Goal: Transaction & Acquisition: Obtain resource

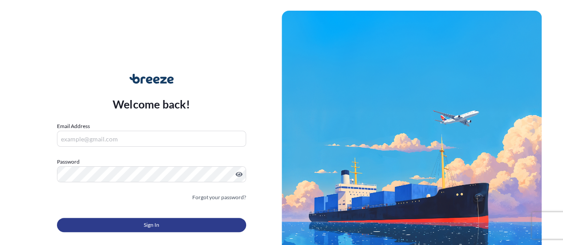
type input "[PERSON_NAME][EMAIL_ADDRESS][PERSON_NAME][DOMAIN_NAME]"
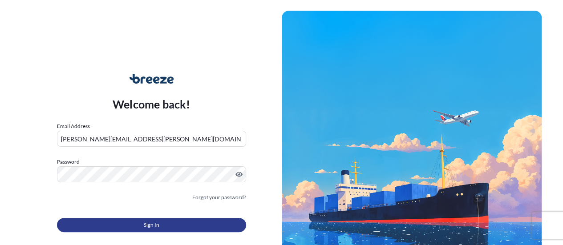
click at [163, 222] on button "Sign In" at bounding box center [151, 225] width 189 height 14
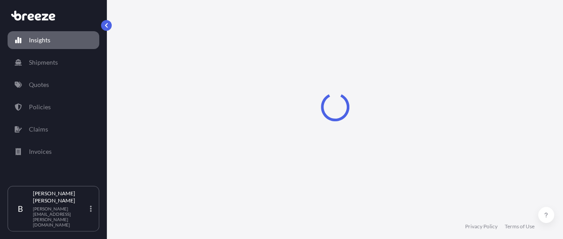
select select "2025"
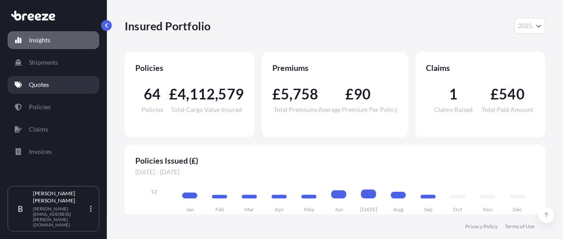
click at [42, 86] on p "Quotes" at bounding box center [39, 84] width 20 height 9
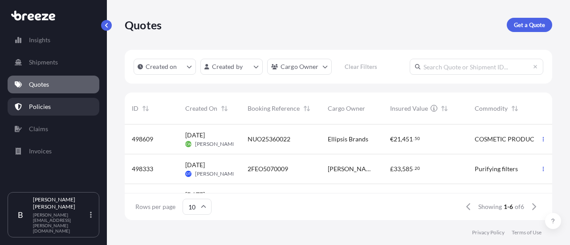
click at [48, 105] on p "Policies" at bounding box center [40, 106] width 22 height 9
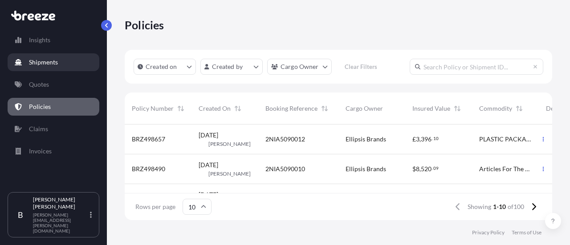
click at [72, 60] on link "Shipments" at bounding box center [54, 62] width 92 height 18
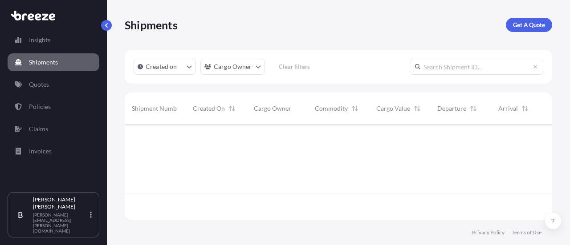
scroll to position [94, 420]
click at [49, 78] on link "Quotes" at bounding box center [54, 85] width 92 height 18
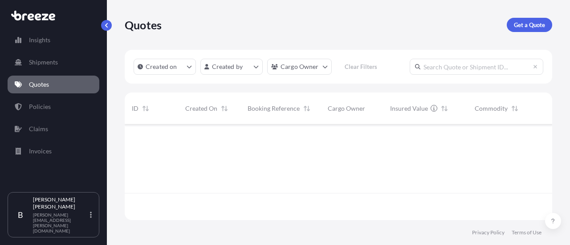
scroll to position [94, 420]
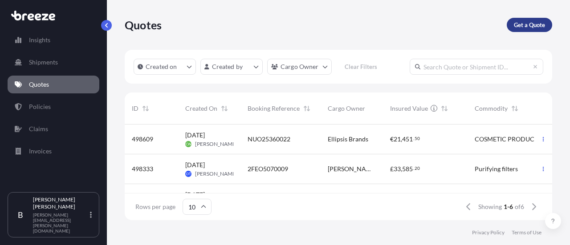
click at [527, 30] on link "Get a Quote" at bounding box center [528, 25] width 45 height 14
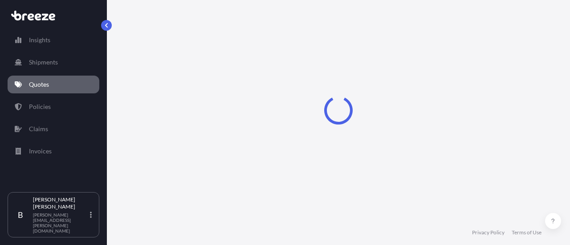
select select "Sea"
select select "1"
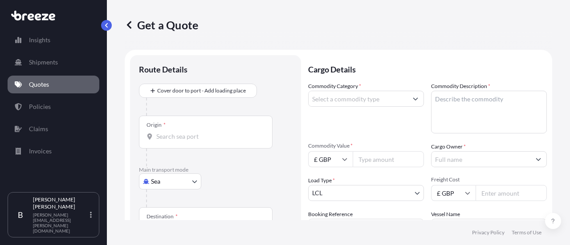
scroll to position [14, 0]
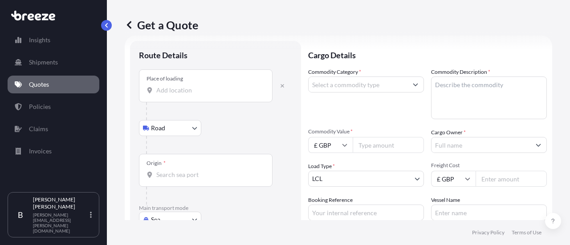
click at [204, 77] on div "Place of loading" at bounding box center [206, 85] width 134 height 33
click at [204, 86] on input "Place of loading" at bounding box center [208, 90] width 105 height 9
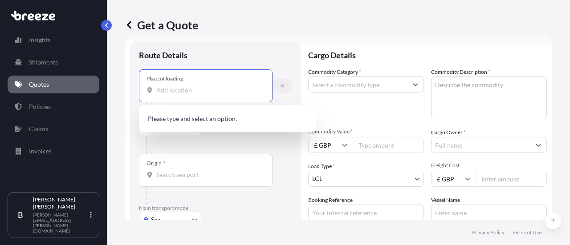
click at [282, 84] on icon "button" at bounding box center [282, 85] width 5 height 5
select select "Road"
click at [187, 92] on input "Place of loading" at bounding box center [208, 90] width 105 height 9
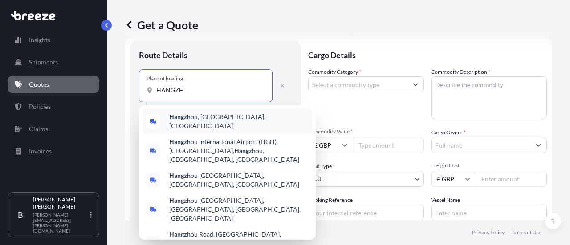
click at [266, 116] on div "Hangzh ou, [GEOGRAPHIC_DATA], [GEOGRAPHIC_DATA]" at bounding box center [227, 121] width 170 height 25
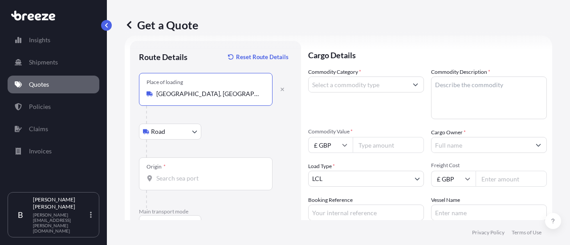
type input "[GEOGRAPHIC_DATA], [GEOGRAPHIC_DATA], [GEOGRAPHIC_DATA]"
click at [178, 179] on input "Origin *" at bounding box center [208, 178] width 105 height 9
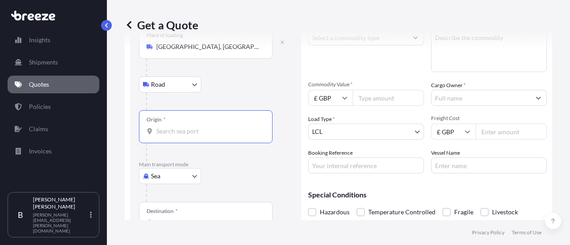
scroll to position [103, 0]
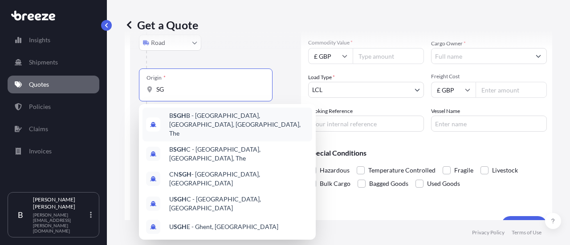
type input "S"
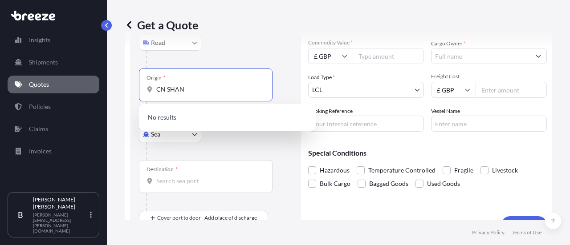
drag, startPoint x: 163, startPoint y: 86, endPoint x: 49, endPoint y: 84, distance: 114.4
click at [53, 85] on div "Insights Shipments Quotes Policies Claims Invoices B [PERSON_NAME] [PERSON_NAME…" at bounding box center [285, 122] width 570 height 245
type input "SAHNG"
drag, startPoint x: 186, startPoint y: 91, endPoint x: 95, endPoint y: 81, distance: 91.4
click at [95, 81] on div "Insights Shipments Quotes Policies Claims Invoices B [PERSON_NAME] [PERSON_NAME…" at bounding box center [285, 122] width 570 height 245
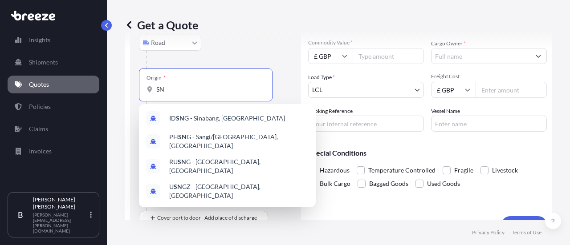
type input "S"
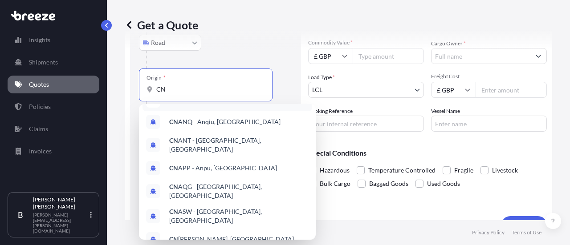
scroll to position [85, 0]
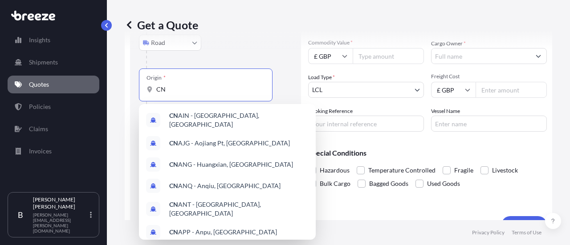
drag, startPoint x: 170, startPoint y: 89, endPoint x: 108, endPoint y: 85, distance: 62.9
click at [108, 85] on div "Get a Quote Route Details Reset Route Details Place of loading [GEOGRAPHIC_DATA…" at bounding box center [338, 110] width 463 height 220
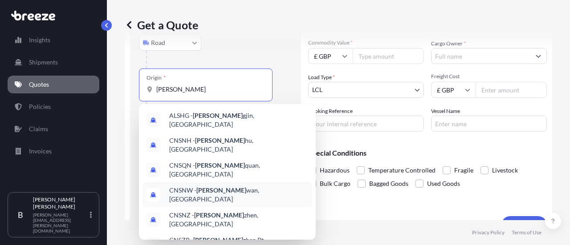
scroll to position [45, 0]
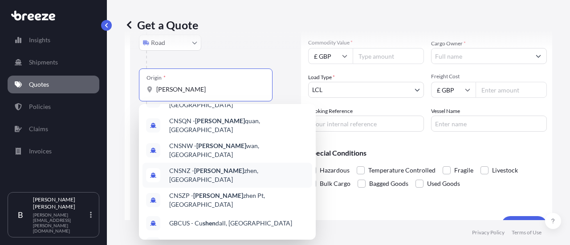
click at [220, 166] on span "CNSNZ - [PERSON_NAME], [GEOGRAPHIC_DATA]" at bounding box center [238, 175] width 139 height 18
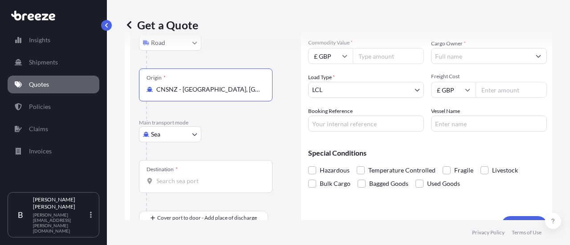
type input "CNSNZ - [GEOGRAPHIC_DATA], [GEOGRAPHIC_DATA]"
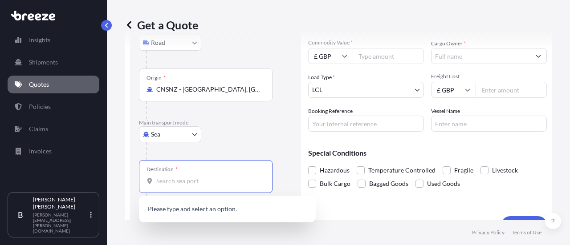
click at [193, 179] on input "Destination *" at bounding box center [208, 181] width 105 height 9
click at [207, 210] on span "GB FXT - Felixstowe, [GEOGRAPHIC_DATA]" at bounding box center [229, 210] width 120 height 9
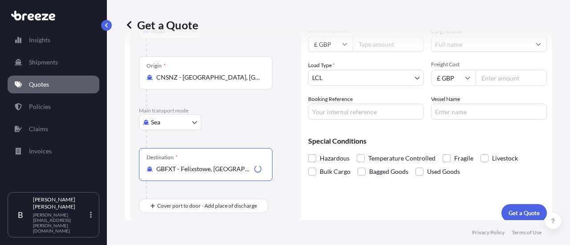
scroll to position [121, 0]
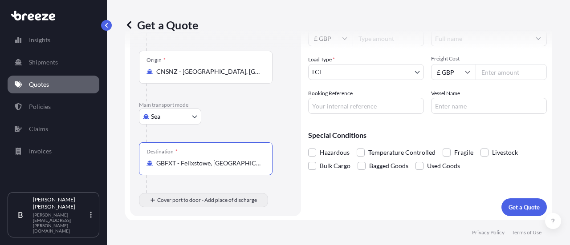
type input "GBFXT - Felixstowe, [GEOGRAPHIC_DATA]"
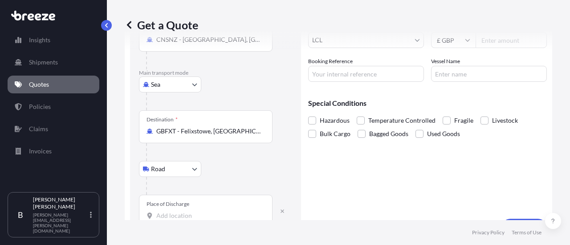
scroll to position [174, 0]
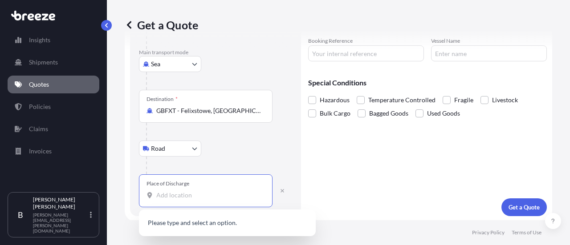
click at [174, 196] on input "Place of Discharge" at bounding box center [208, 195] width 105 height 9
click at [182, 198] on input "Place of Discharge" at bounding box center [208, 195] width 105 height 9
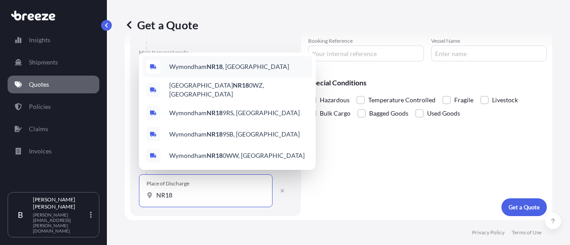
click at [225, 71] on span "Wymondham NR18 , [GEOGRAPHIC_DATA]" at bounding box center [229, 66] width 120 height 9
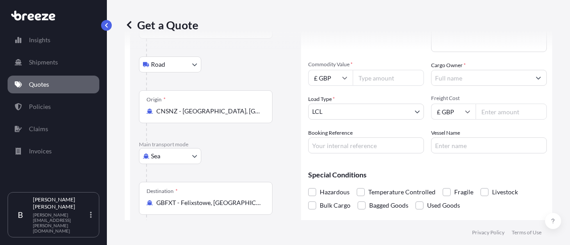
scroll to position [0, 0]
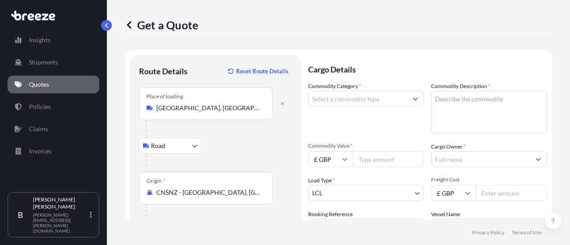
type input "Wymondham NR18, [GEOGRAPHIC_DATA]"
click at [370, 100] on input "Commodity Category *" at bounding box center [357, 99] width 99 height 16
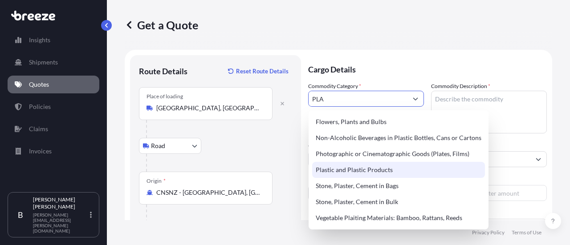
click at [377, 170] on div "Plastic and Plastic Products" at bounding box center [398, 170] width 173 height 16
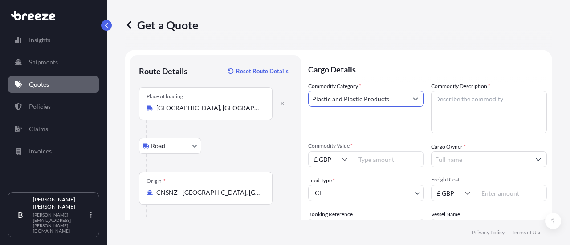
type input "Plastic and Plastic Products"
click at [455, 103] on textarea "Commodity Description *" at bounding box center [489, 112] width 116 height 43
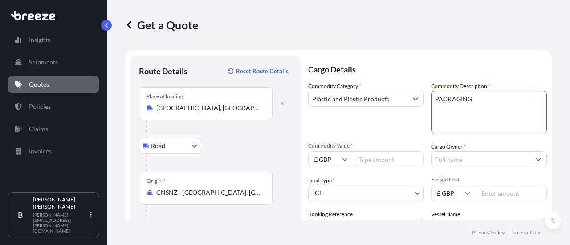
type textarea "PACKAGING"
click at [402, 160] on input "Commodity Value *" at bounding box center [387, 159] width 71 height 16
click at [373, 159] on input "Commodity Value *" at bounding box center [387, 159] width 71 height 16
click at [346, 160] on icon at bounding box center [344, 159] width 5 height 5
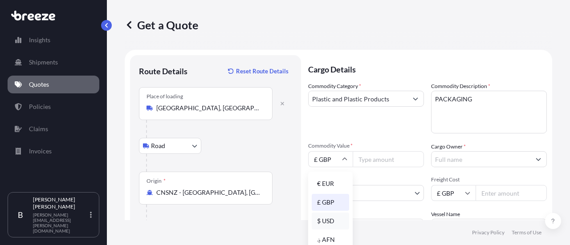
click at [328, 217] on div "$ USD" at bounding box center [330, 221] width 37 height 17
type input "$ USD"
click at [373, 162] on input "Commodity Value *" at bounding box center [387, 159] width 71 height 16
type input "15500"
click at [330, 198] on body "Insights Shipments Quotes Policies Claims Invoices B [PERSON_NAME] [PERSON_NAME…" at bounding box center [285, 122] width 570 height 245
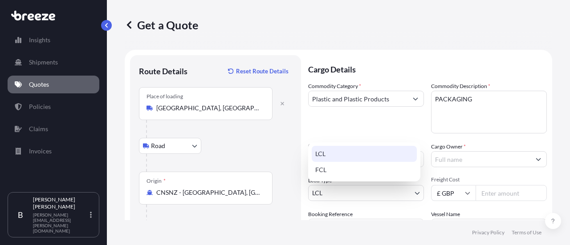
click at [332, 157] on div "LCL" at bounding box center [364, 154] width 105 height 16
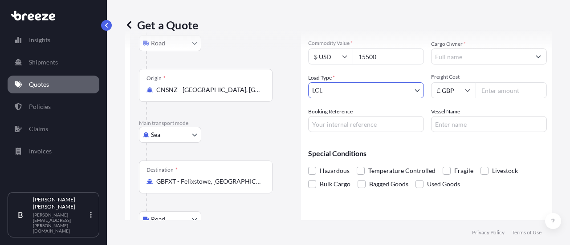
scroll to position [89, 0]
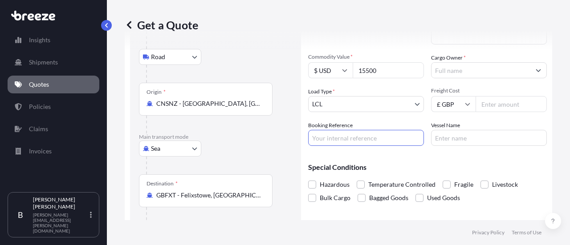
paste input "8NIO5090001"
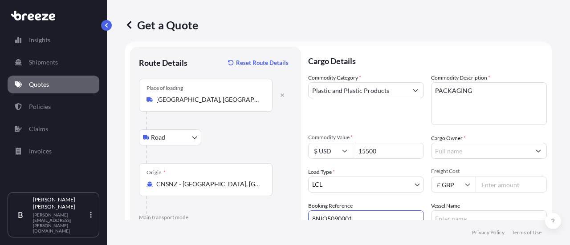
scroll to position [0, 0]
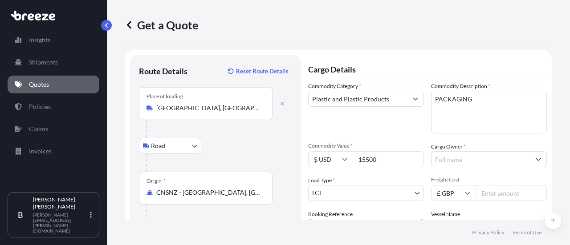
type input "8NIO5090001"
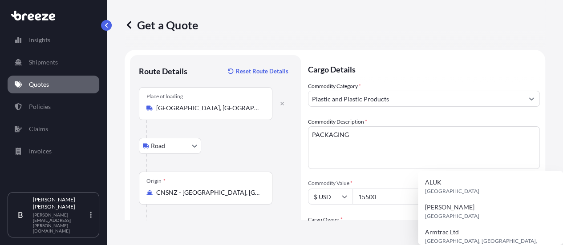
click at [454, 224] on input "Cargo Owner *" at bounding box center [415, 232] width 215 height 16
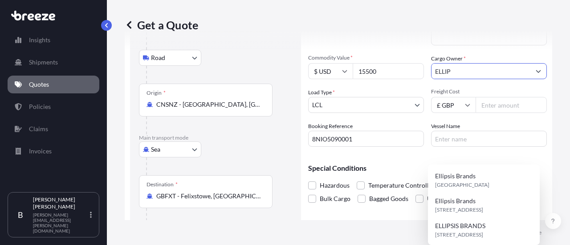
scroll to position [89, 0]
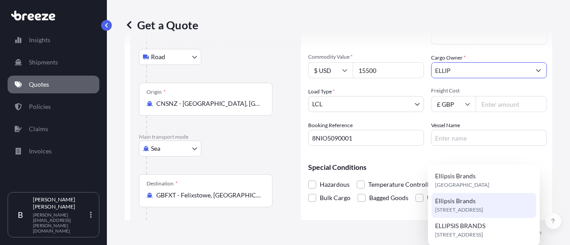
click at [463, 207] on span "[STREET_ADDRESS]" at bounding box center [459, 210] width 48 height 9
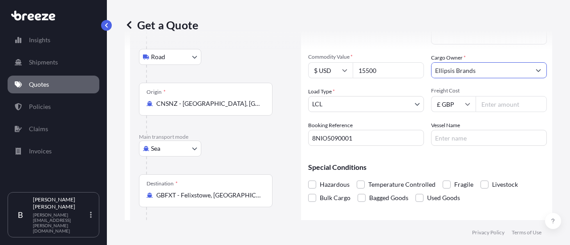
type input "Ellipsis Brands"
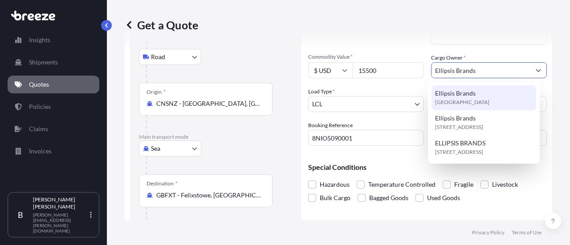
click at [506, 103] on div "Ellipsis Brands [GEOGRAPHIC_DATA]" at bounding box center [483, 97] width 105 height 25
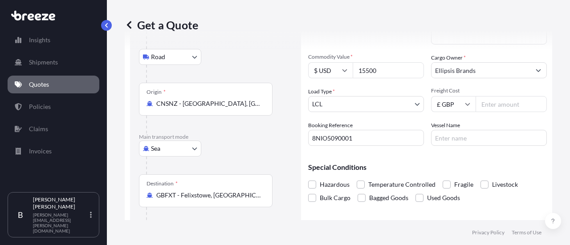
click at [490, 105] on input "Freight Cost" at bounding box center [510, 104] width 71 height 16
click at [459, 105] on input "£ GBP" at bounding box center [453, 104] width 45 height 16
click at [453, 105] on input "£ GBP" at bounding box center [453, 104] width 45 height 16
click at [494, 105] on input "Freight Cost" at bounding box center [510, 104] width 71 height 16
type input "1288"
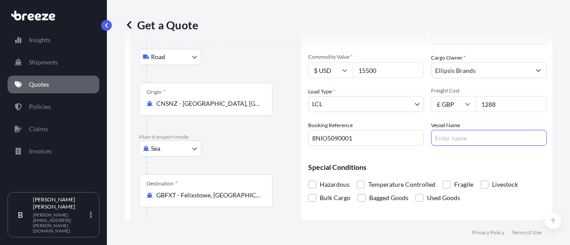
click at [478, 137] on input "Vessel Name" at bounding box center [489, 138] width 116 height 16
type input "tbc"
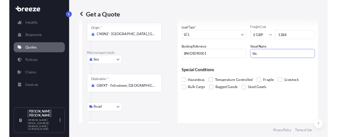
scroll to position [174, 0]
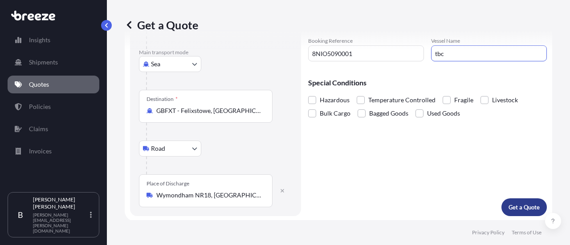
click at [508, 204] on p "Get a Quote" at bounding box center [523, 207] width 31 height 9
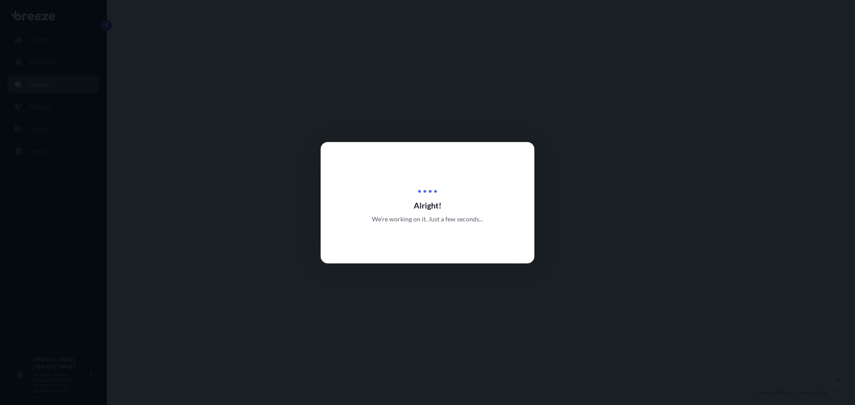
select select "Road"
select select "Sea"
select select "Road"
select select "1"
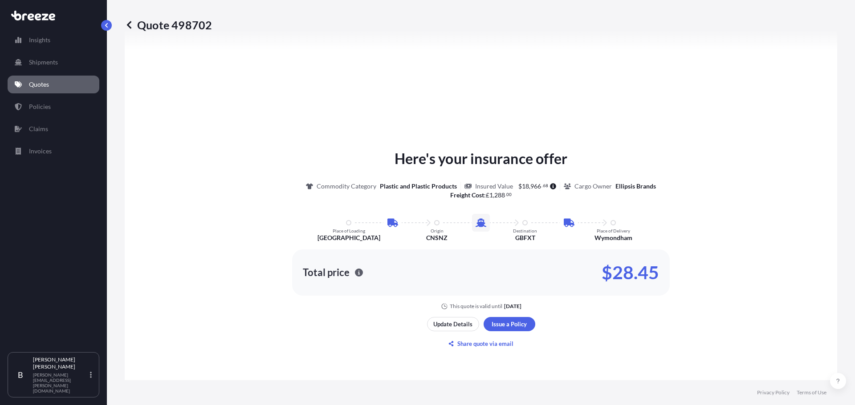
scroll to position [445, 0]
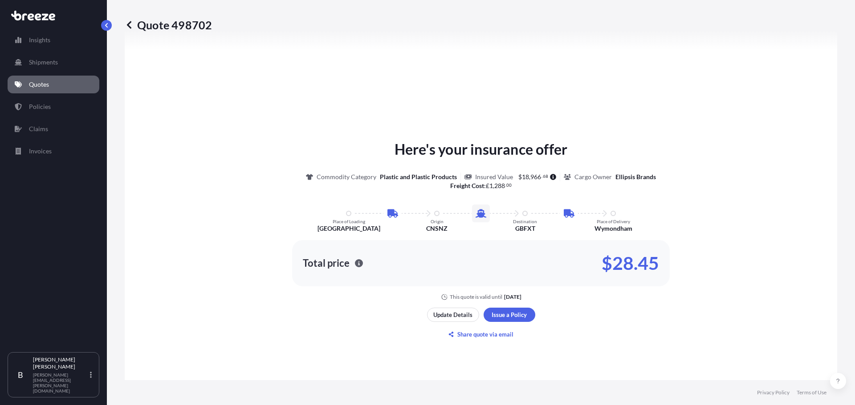
click at [563, 245] on div "Total price $28.45" at bounding box center [480, 263] width 377 height 46
click at [563, 245] on p "$28.45" at bounding box center [629, 263] width 57 height 14
click at [563, 245] on div "Total price $28.45" at bounding box center [481, 263] width 356 height 14
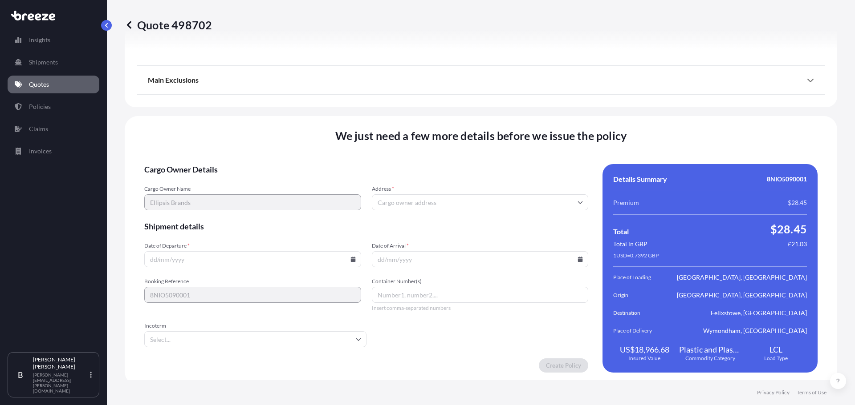
scroll to position [1184, 0]
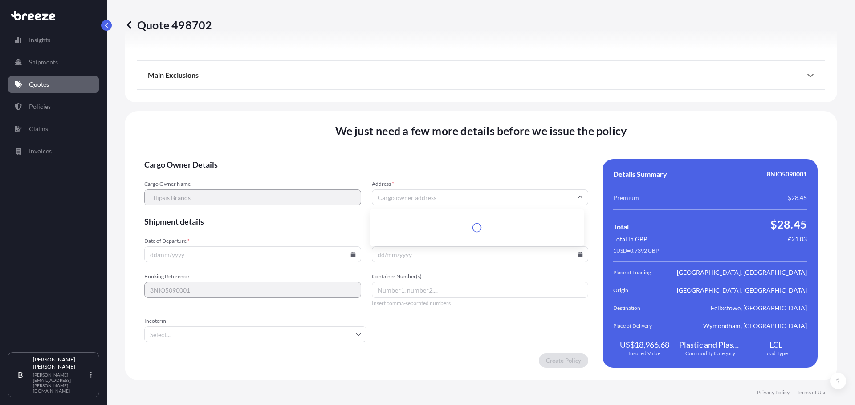
click at [396, 202] on input "Address *" at bounding box center [480, 198] width 217 height 16
click at [397, 202] on input "Address *" at bounding box center [480, 198] width 217 height 16
type input "ELLIPS"
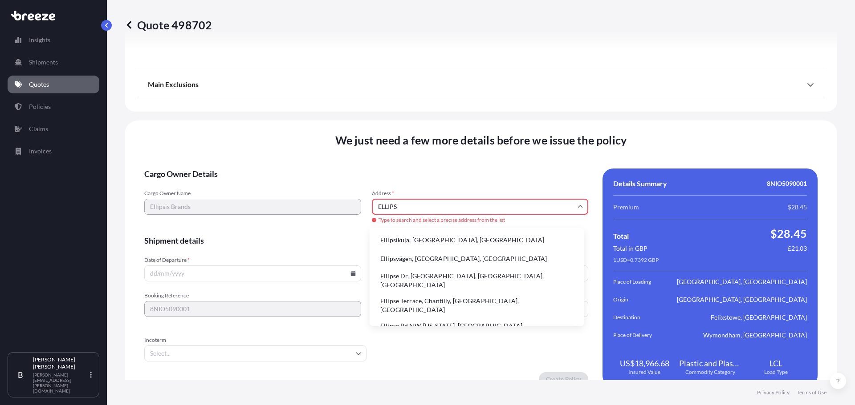
click at [348, 208] on div "Cargo Owner Name Ellipsis Brands Address * ELLIPS Type to search and select a p…" at bounding box center [366, 207] width 444 height 35
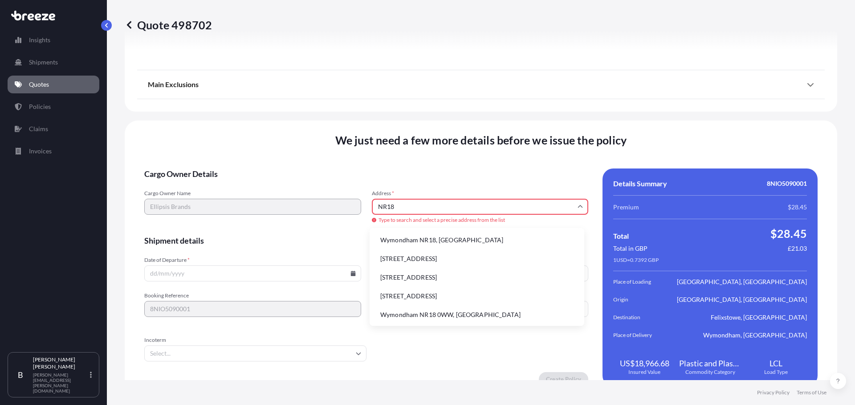
scroll to position [1, 0]
click at [290, 228] on form "Cargo Owner Details Cargo Owner Name Ellipsis Brands Address * NR18 Type to sea…" at bounding box center [366, 278] width 444 height 218
click at [219, 245] on input "Date of Departure *" at bounding box center [252, 274] width 217 height 16
click at [447, 211] on input "NR18" at bounding box center [480, 207] width 217 height 16
click at [427, 239] on li "Wymondham NR18, [GEOGRAPHIC_DATA]" at bounding box center [476, 240] width 207 height 17
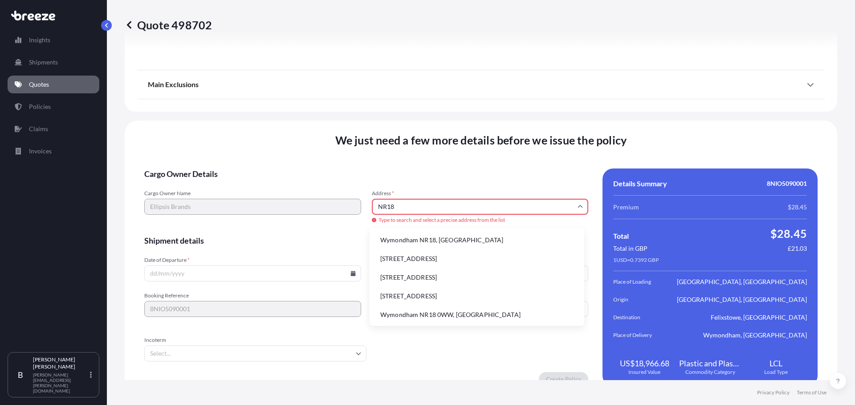
type input "Wymondham NR18, [GEOGRAPHIC_DATA]"
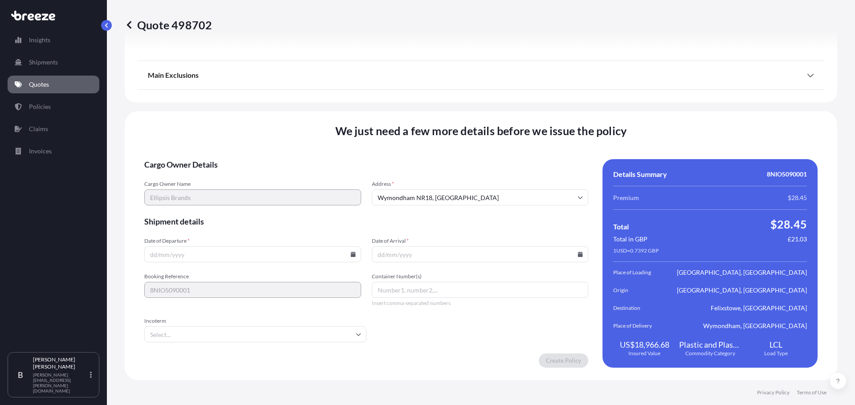
click at [287, 245] on input "Date of Departure *" at bounding box center [252, 255] width 217 height 16
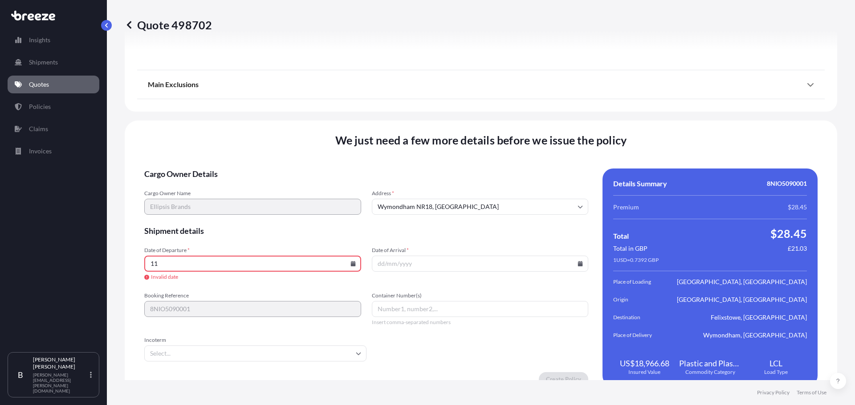
type input "1"
click at [355, 245] on input "Date of Departure *" at bounding box center [252, 264] width 217 height 16
click at [348, 245] on input "Date of Departure *" at bounding box center [252, 264] width 217 height 16
click at [350, 245] on icon at bounding box center [352, 263] width 5 height 5
click at [249, 168] on button "11" at bounding box center [251, 168] width 14 height 14
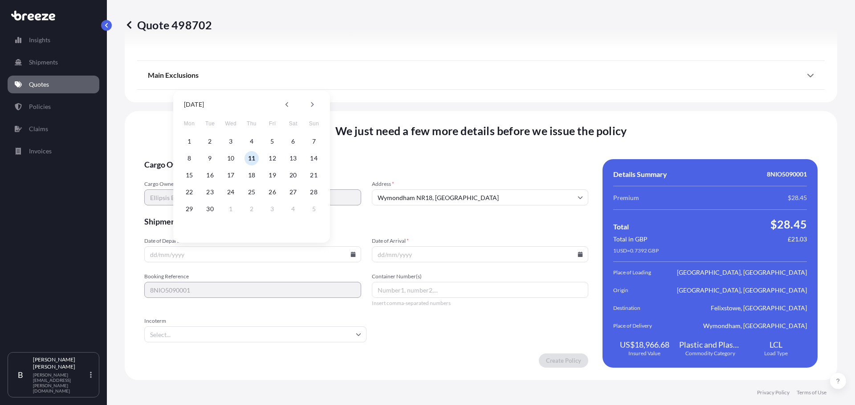
type input "[DATE]"
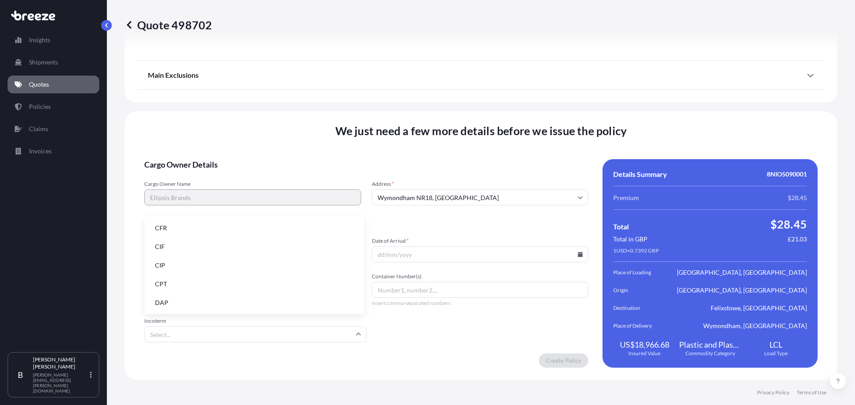
click at [174, 245] on input "Incoterm" at bounding box center [255, 335] width 222 height 16
click at [177, 245] on li "EXW" at bounding box center [254, 246] width 213 height 17
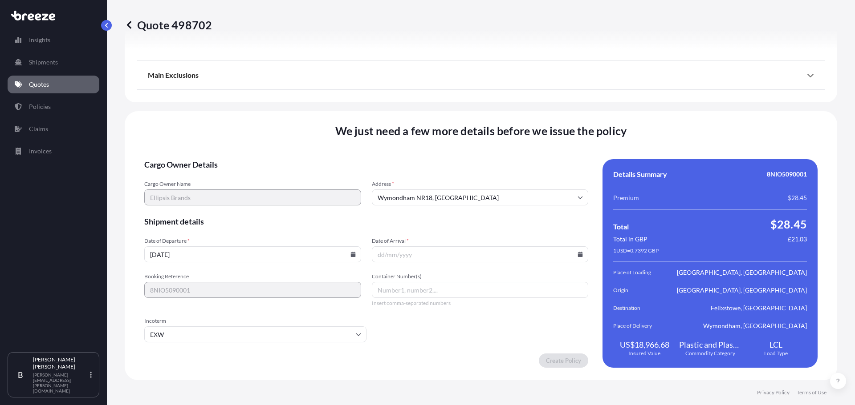
click at [488, 245] on input "Date of Arrival *" at bounding box center [480, 255] width 217 height 16
click at [563, 245] on icon at bounding box center [580, 254] width 5 height 5
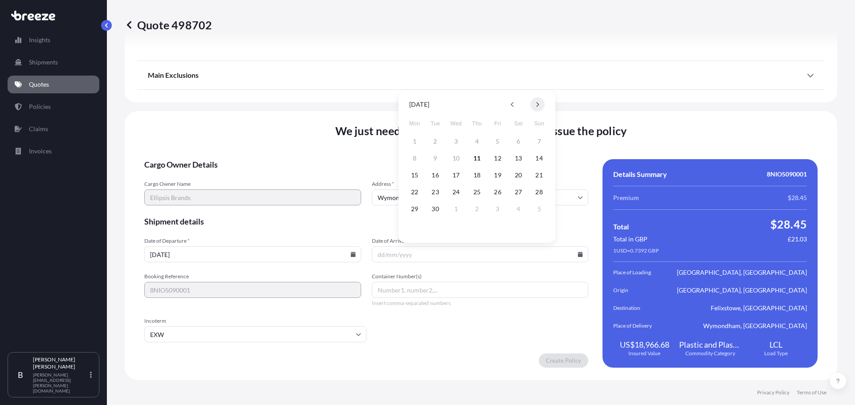
click at [535, 108] on button at bounding box center [537, 104] width 14 height 14
click at [476, 210] on button "30" at bounding box center [477, 209] width 14 height 14
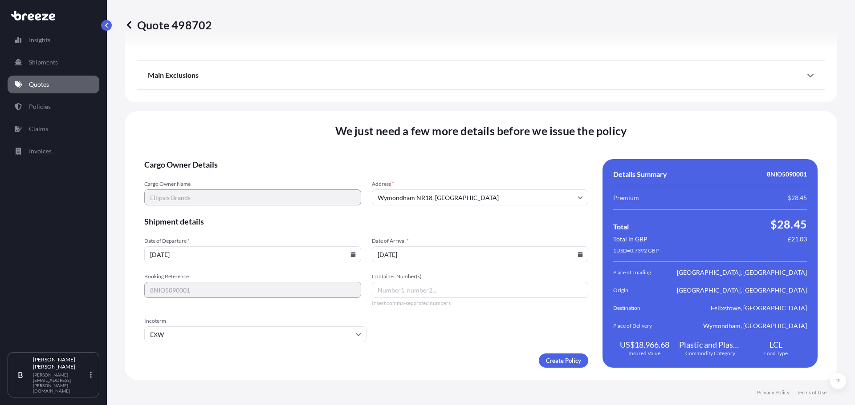
type input "[DATE]"
click at [474, 245] on form "Cargo Owner Details Cargo Owner Name Ellipsis Brands Address * [GEOGRAPHIC_DATA…" at bounding box center [366, 263] width 444 height 209
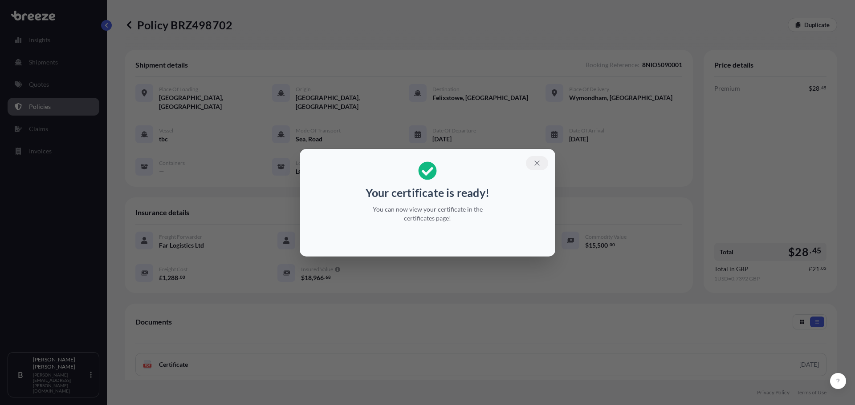
click at [536, 162] on icon "button" at bounding box center [536, 163] width 5 height 5
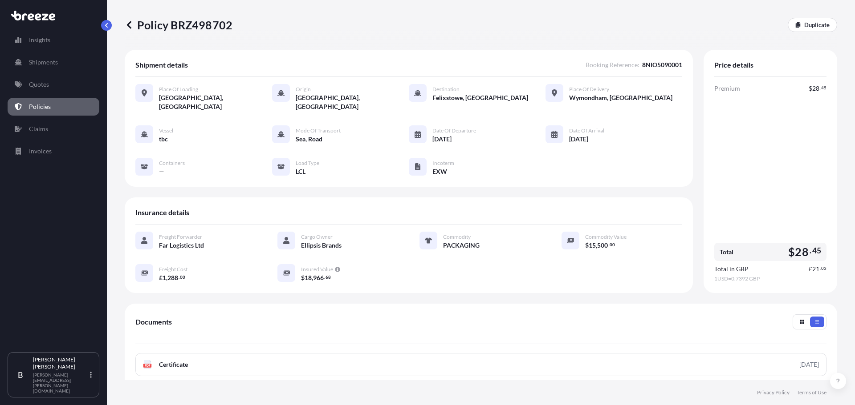
click at [59, 97] on div "Insights Shipments Quotes Policies Claims Invoices" at bounding box center [54, 187] width 92 height 329
click at [50, 107] on link "Policies" at bounding box center [54, 107] width 92 height 18
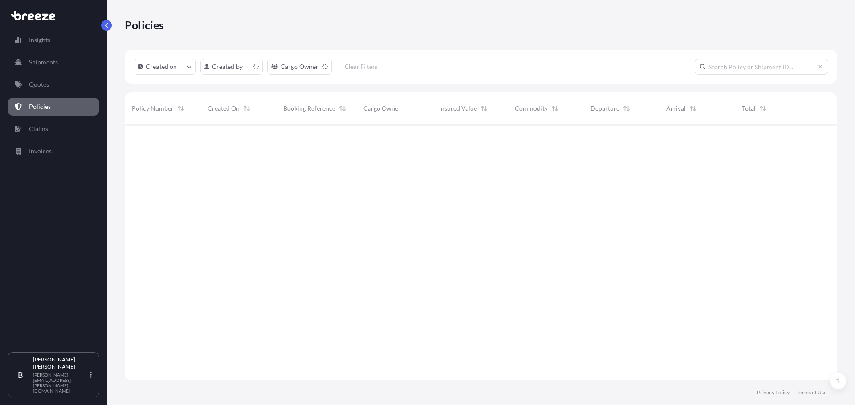
scroll to position [254, 705]
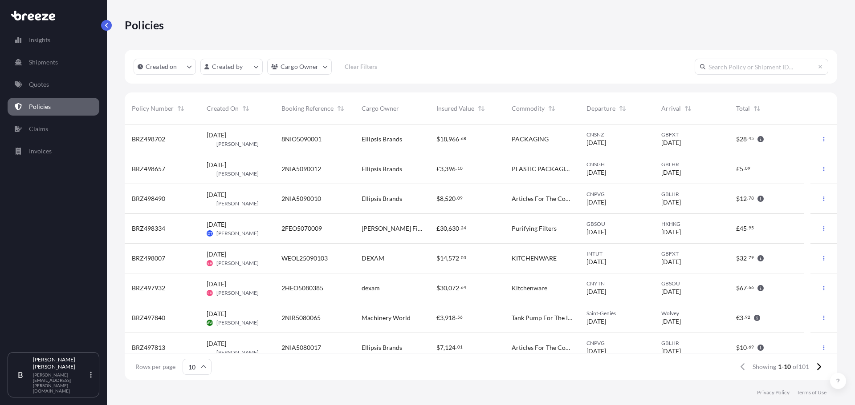
click at [319, 198] on span "2NIA5090010" at bounding box center [301, 198] width 40 height 9
